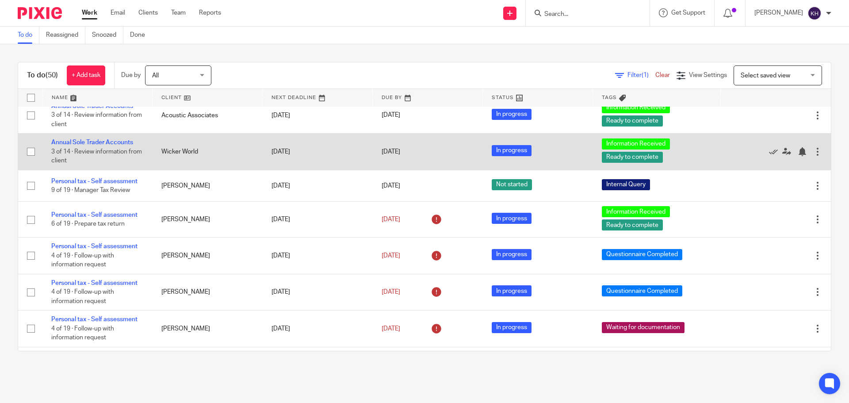
scroll to position [487, 0]
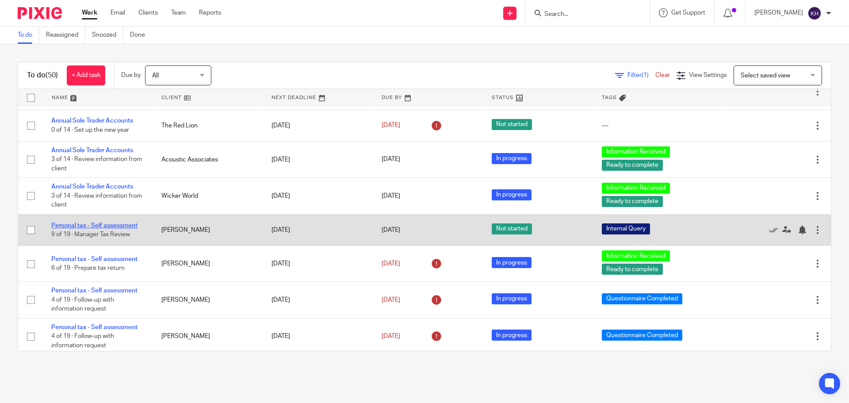
click at [111, 227] on link "Personal tax - Self assessment" at bounding box center [94, 225] width 86 height 6
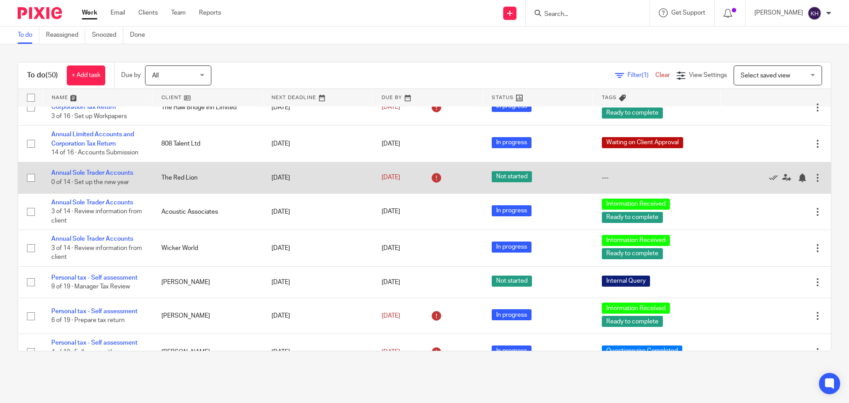
scroll to position [531, 0]
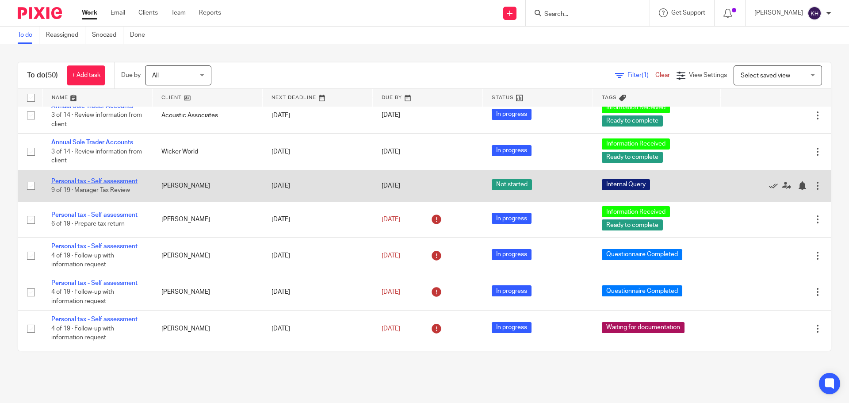
click at [107, 181] on link "Personal tax - Self assessment" at bounding box center [94, 181] width 86 height 6
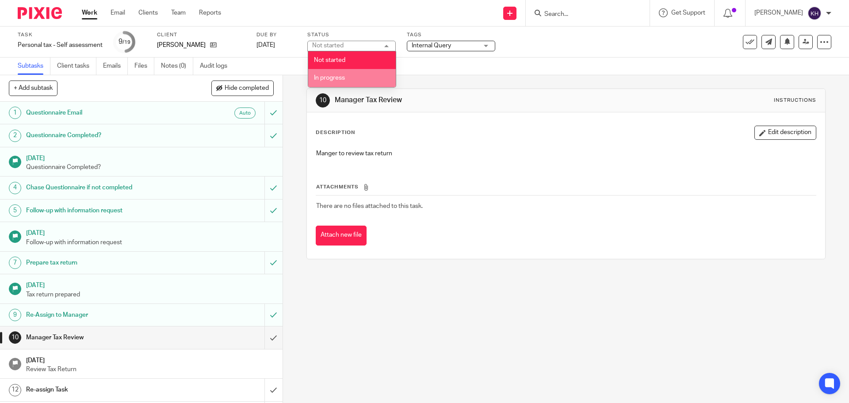
click at [346, 78] on li "In progress" at bounding box center [352, 78] width 88 height 18
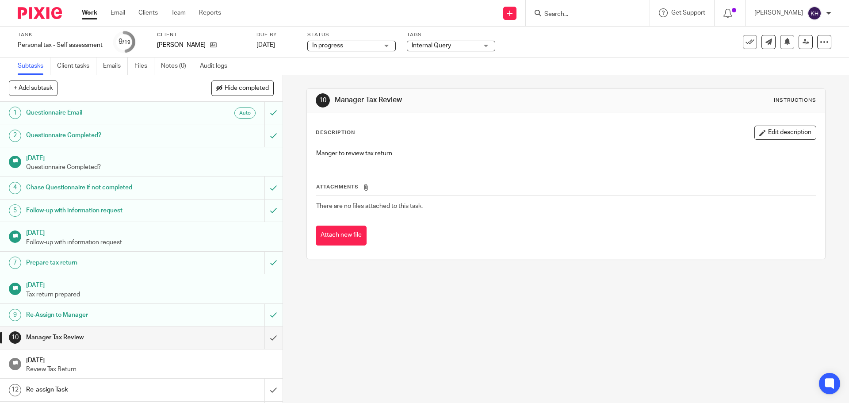
click at [556, 84] on div "10 Manager Tax Review Instructions Description Edit description Manger to revie…" at bounding box center [566, 173] width 519 height 197
click at [90, 11] on link "Work" at bounding box center [89, 12] width 15 height 9
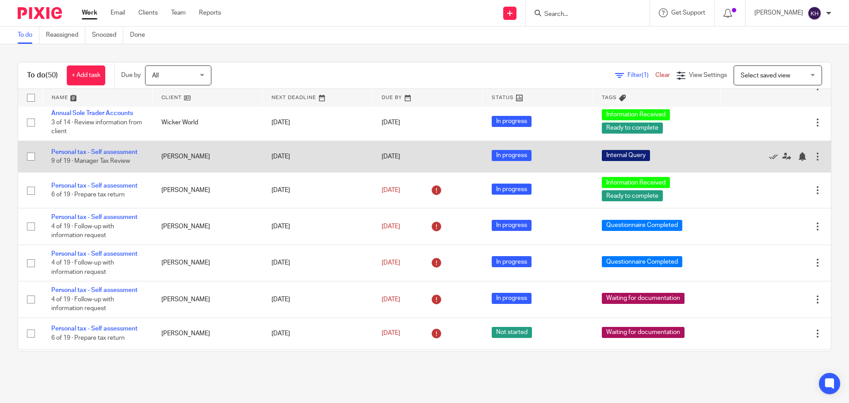
scroll to position [575, 0]
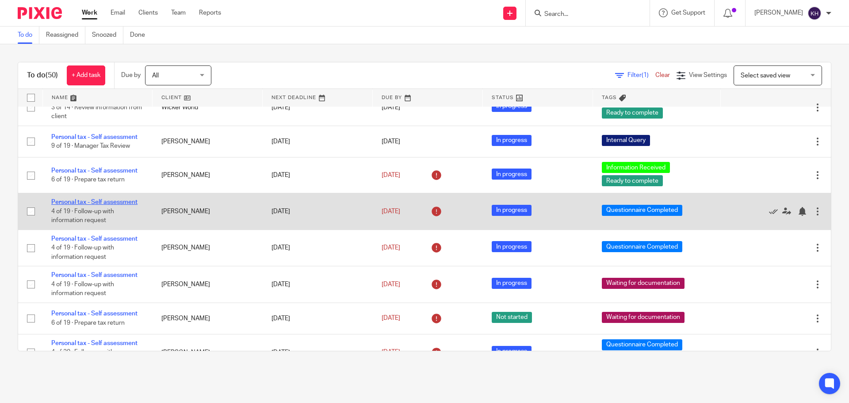
click at [100, 202] on link "Personal tax - Self assessment" at bounding box center [94, 202] width 86 height 6
